Goal: Navigation & Orientation: Find specific page/section

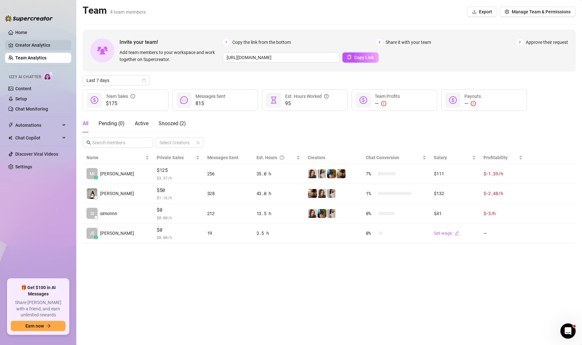
click at [28, 46] on link "Creator Analytics" at bounding box center [40, 45] width 51 height 10
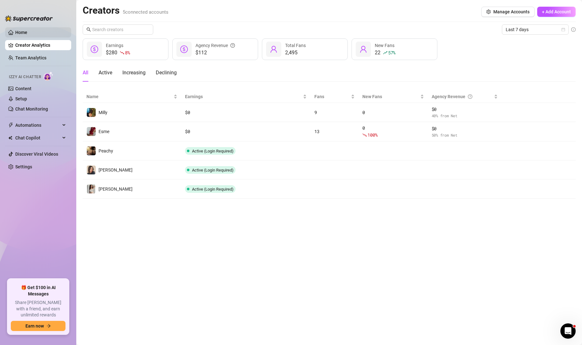
click at [24, 32] on link "Home" at bounding box center [21, 32] width 12 height 5
